Goal: Contribute content

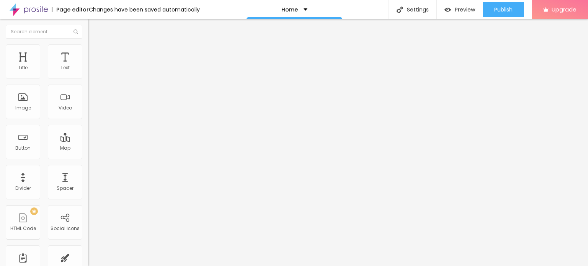
click at [88, 72] on input "Click me" at bounding box center [134, 68] width 92 height 8
paste input "Whatsapp Now 📞 [PHONE_NUMBER]"
type input "Whatsapp Now 📞 [PHONE_NUMBER]"
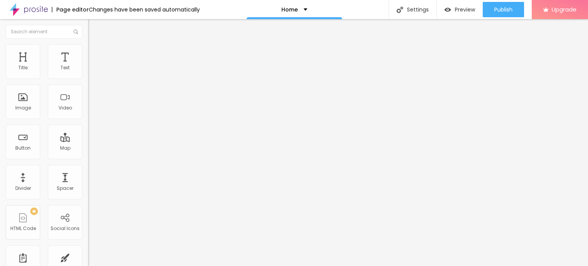
click at [88, 158] on input "https://" at bounding box center [134, 154] width 92 height 8
paste input "[DOMAIN_NAME][URL]"
type input "[URL][DOMAIN_NAME]"
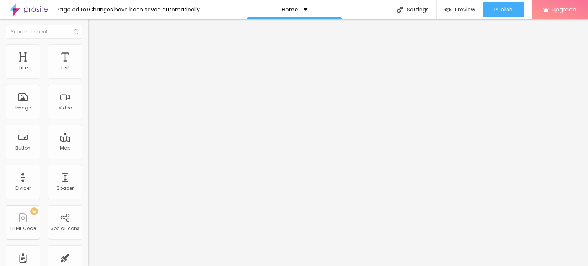
click at [88, 164] on div "URL [URL][DOMAIN_NAME]" at bounding box center [132, 154] width 88 height 19
click at [88, 171] on div "Open in new tab" at bounding box center [132, 169] width 88 height 4
click at [88, 66] on span "Add image" at bounding box center [103, 62] width 31 height 7
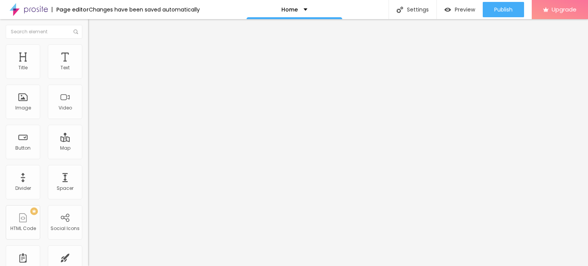
click at [88, 66] on span "Add image" at bounding box center [103, 62] width 31 height 7
click at [88, 66] on span "Change image" at bounding box center [108, 62] width 41 height 7
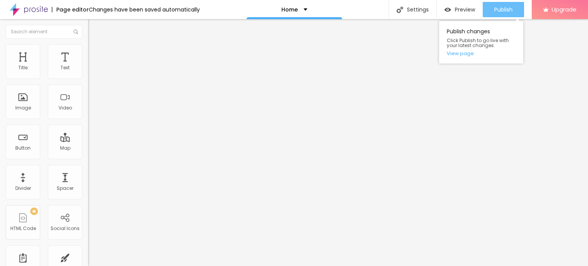
click at [497, 11] on span "Publish" at bounding box center [503, 10] width 18 height 6
click at [459, 52] on link "View page" at bounding box center [481, 53] width 69 height 5
